Goal: Navigation & Orientation: Find specific page/section

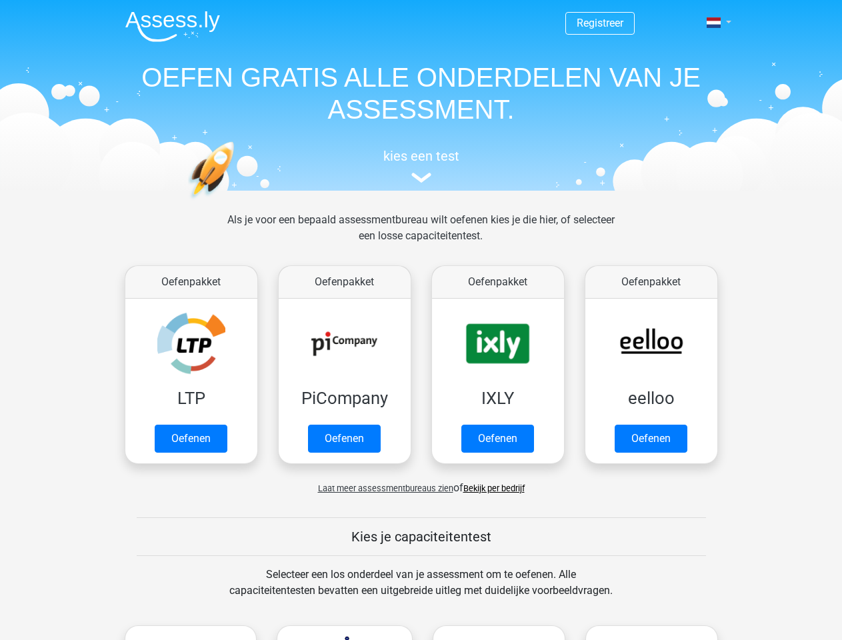
click at [715, 23] on span at bounding box center [714, 22] width 14 height 11
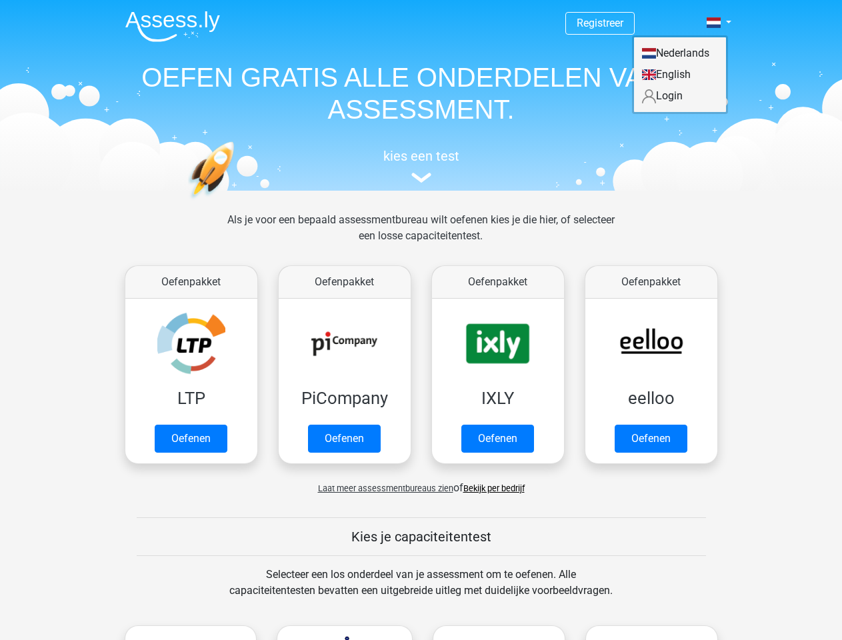
click at [382, 488] on span "Laat meer assessmentbureaus zien" at bounding box center [385, 488] width 135 height 10
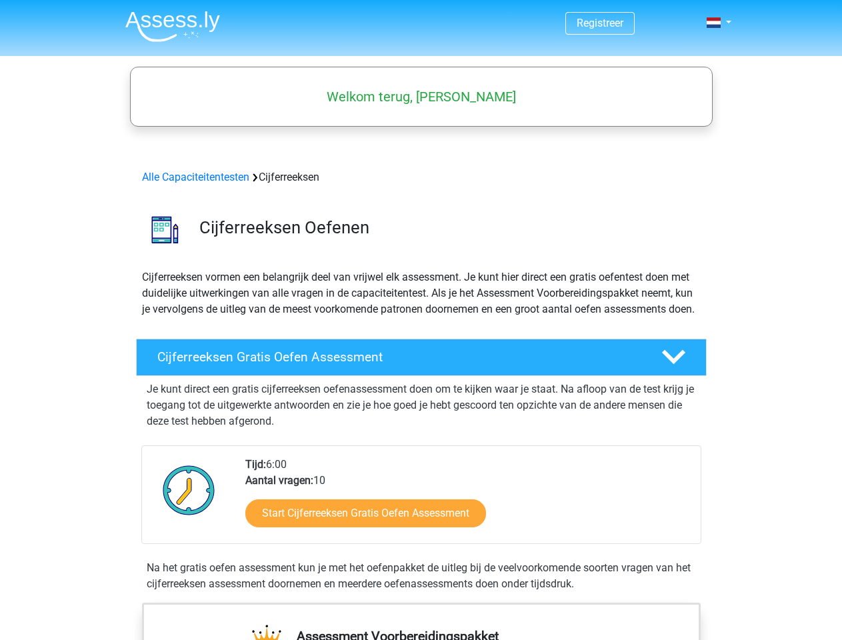
click at [715, 23] on span at bounding box center [714, 22] width 14 height 11
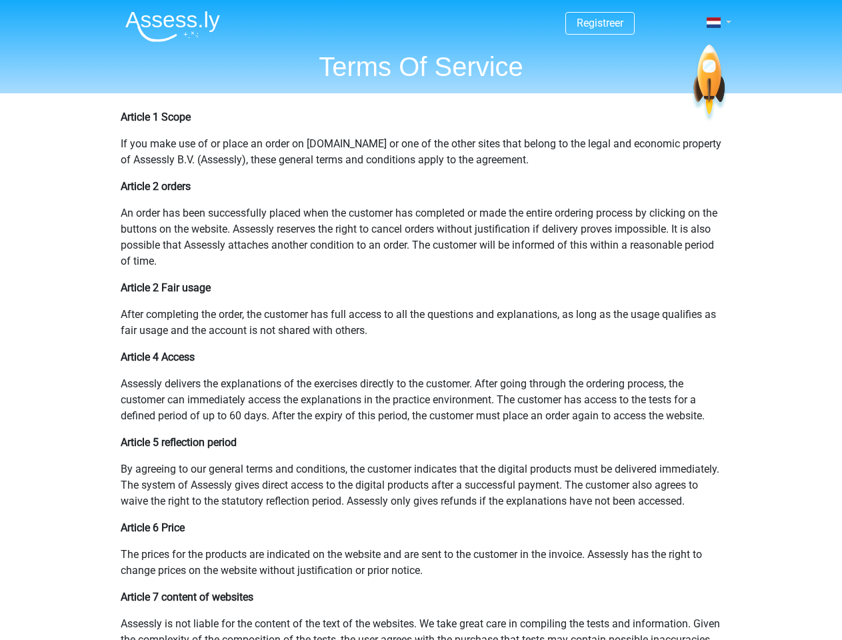
click at [715, 23] on span at bounding box center [714, 22] width 14 height 11
